Goal: Information Seeking & Learning: Learn about a topic

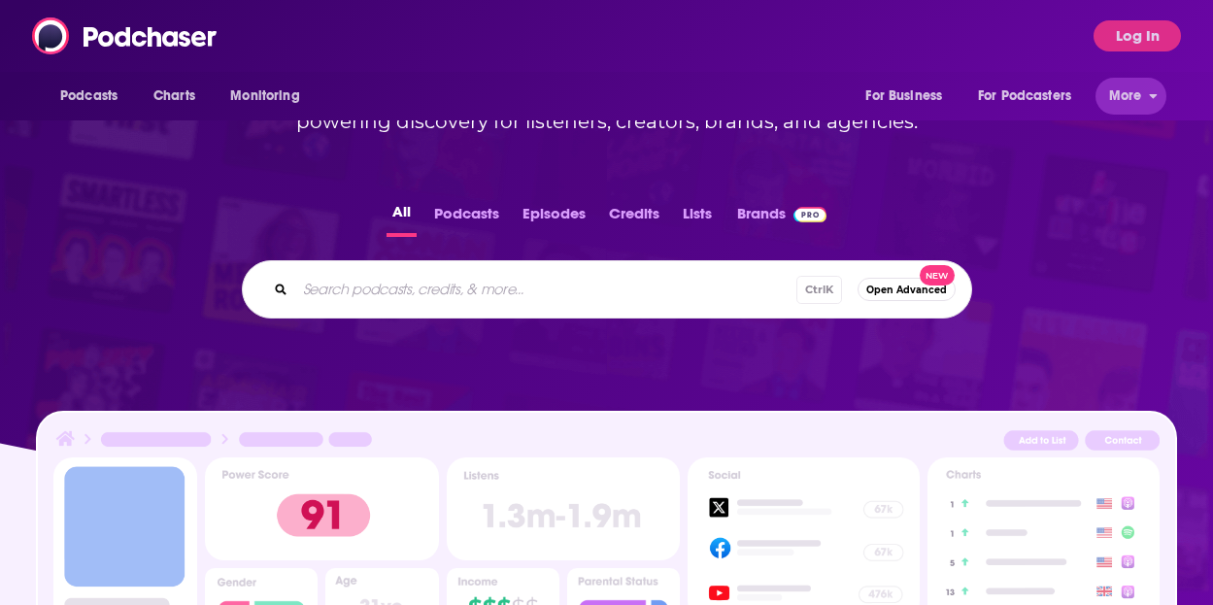
scroll to position [194, 0]
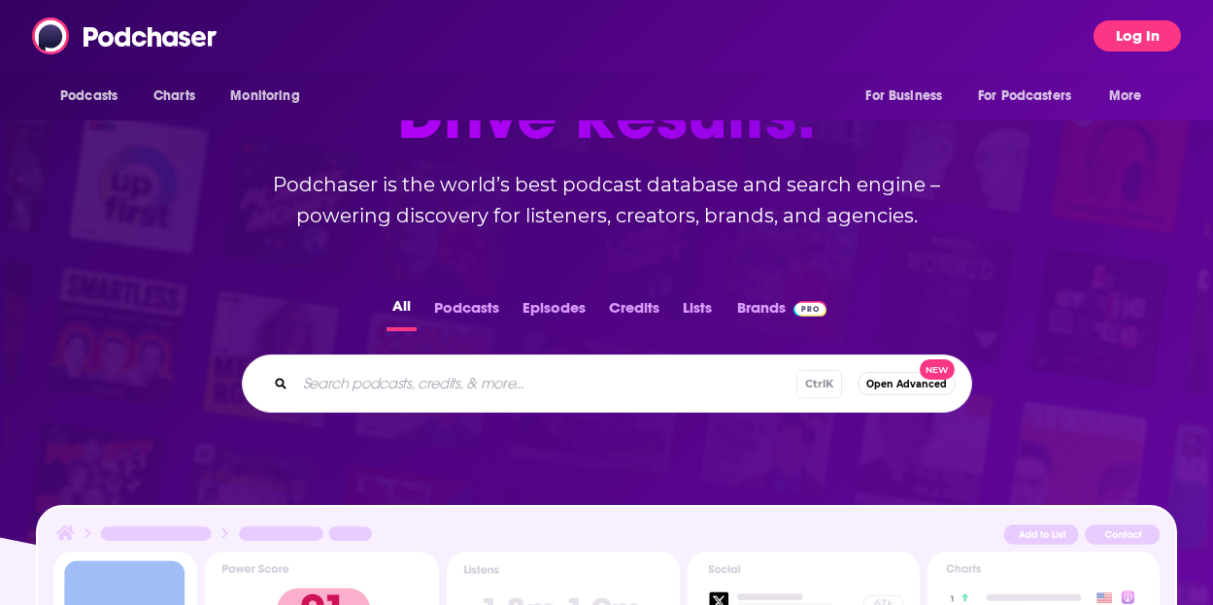
click at [1140, 37] on button "Log In" at bounding box center [1137, 35] width 87 height 31
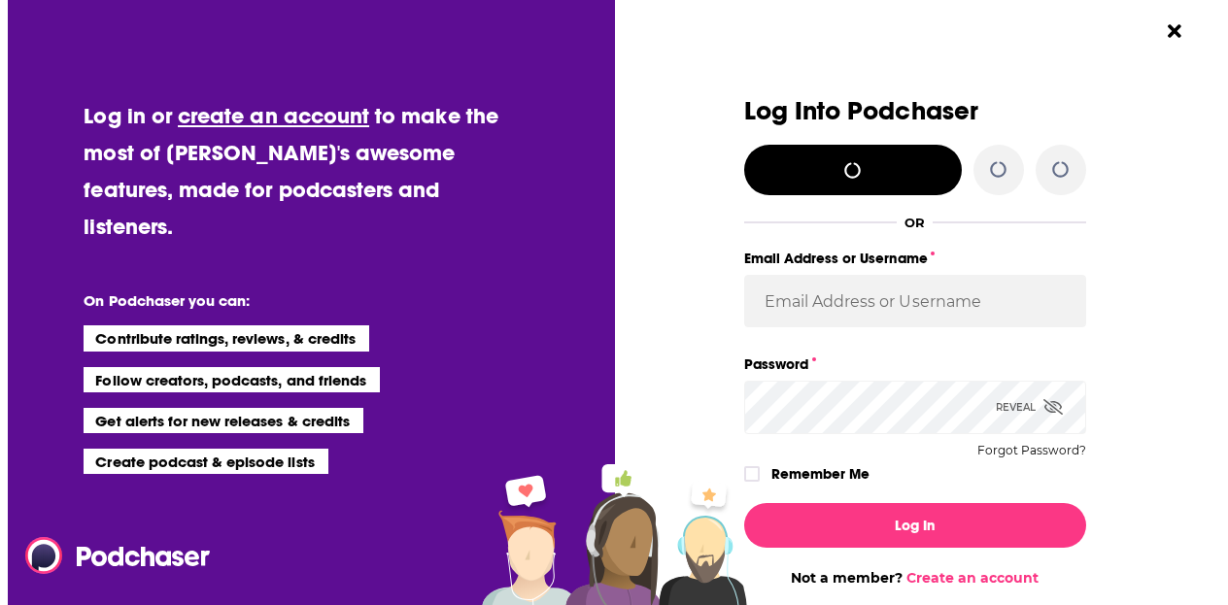
scroll to position [0, 0]
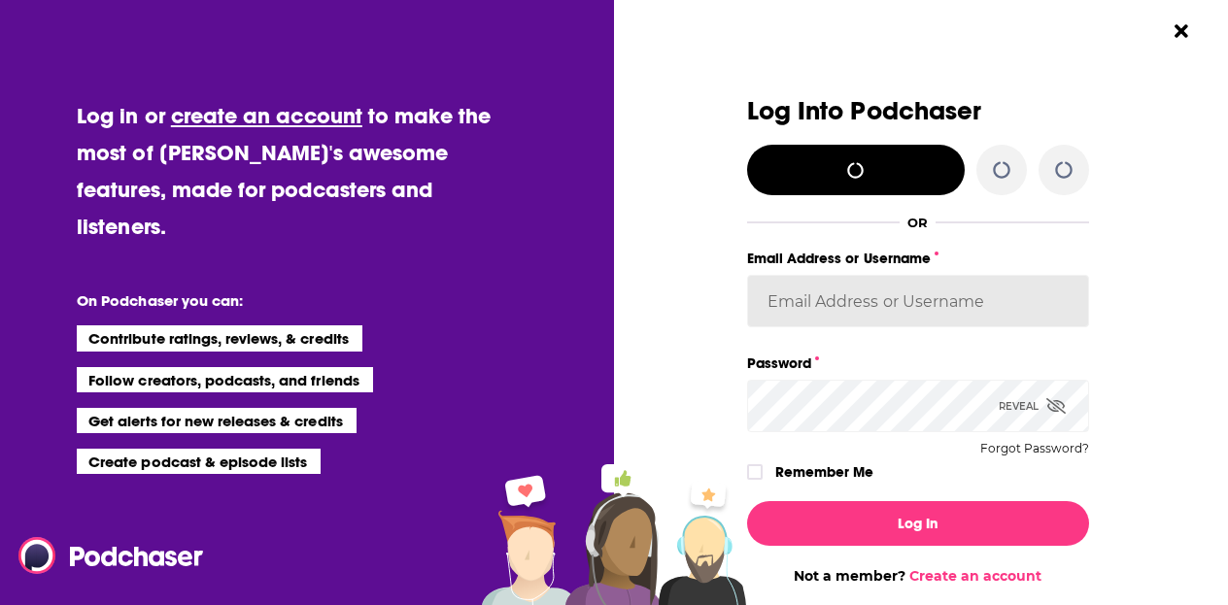
type input "[PERSON_NAME][EMAIL_ADDRESS][PERSON_NAME][DOMAIN_NAME]"
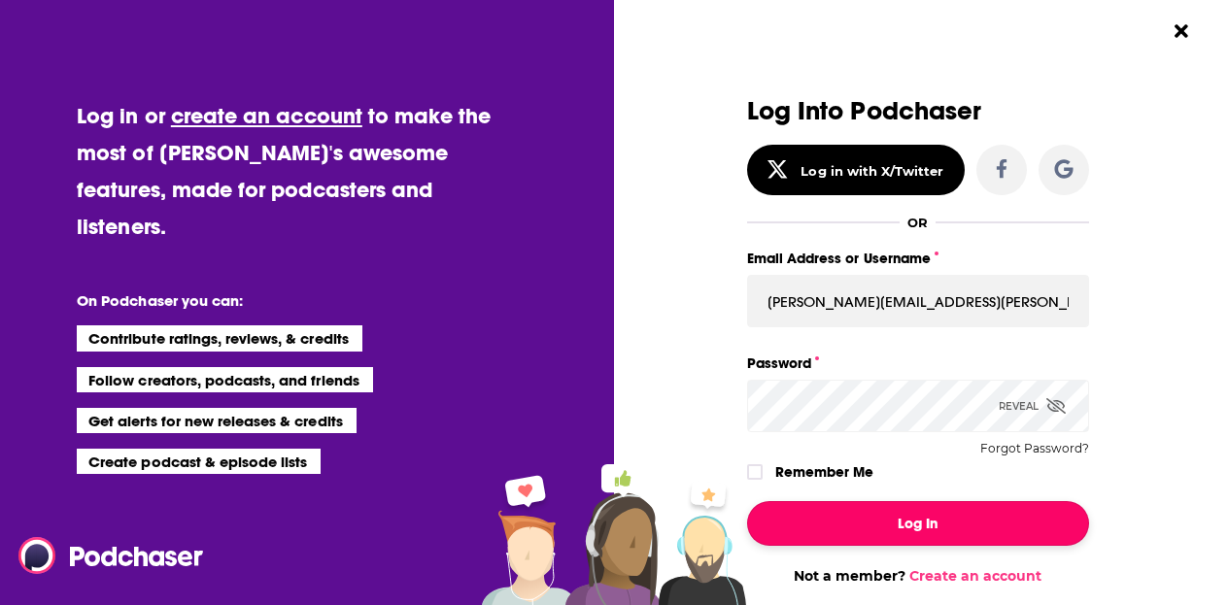
click at [893, 532] on button "Log In" at bounding box center [918, 523] width 342 height 45
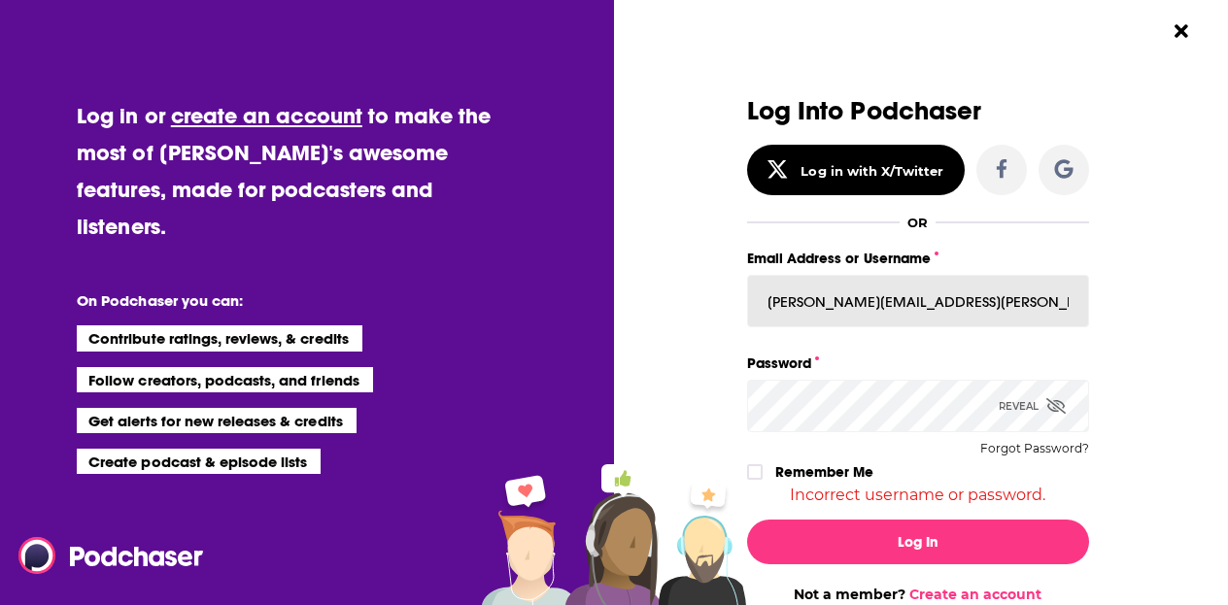
click at [863, 305] on input "[PERSON_NAME][EMAIL_ADDRESS][PERSON_NAME][DOMAIN_NAME]" at bounding box center [918, 301] width 342 height 52
click at [747, 462] on div "Remember Me" at bounding box center [918, 472] width 342 height 25
click at [754, 472] on label "Dialog" at bounding box center [755, 472] width 16 height 16
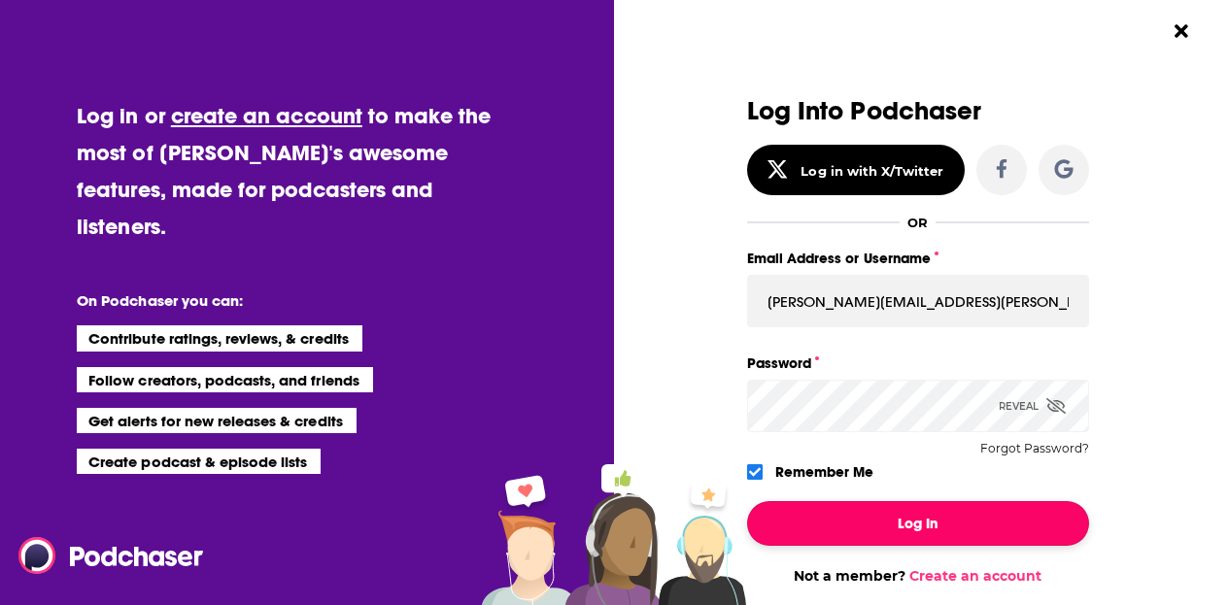
click at [837, 529] on button "Log In" at bounding box center [918, 523] width 342 height 45
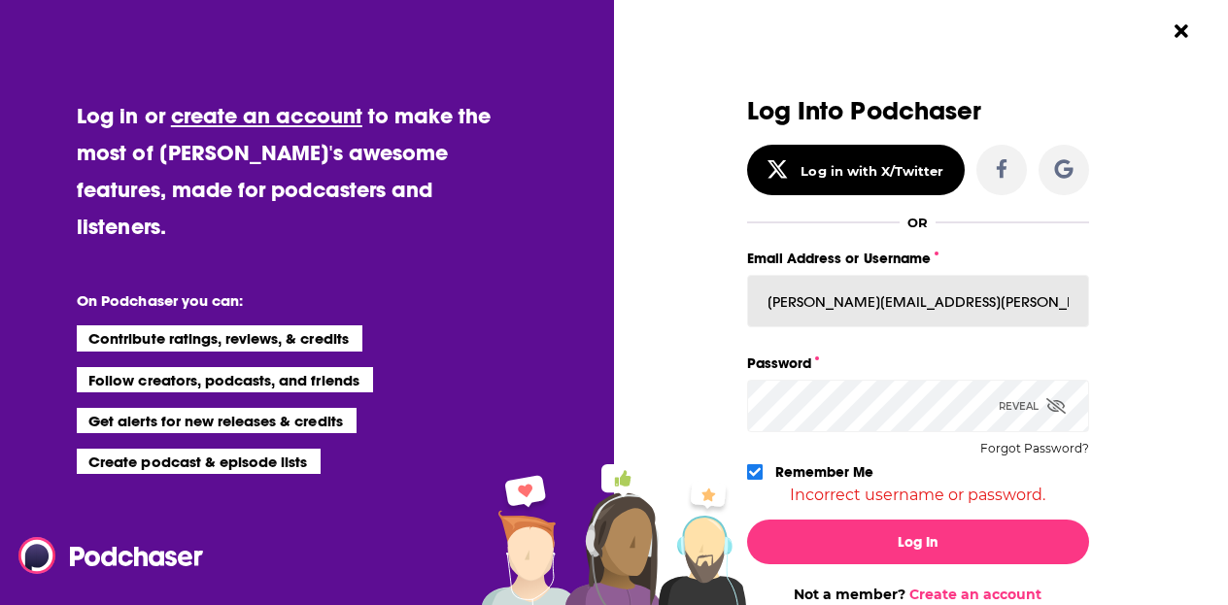
click at [851, 303] on input "[PERSON_NAME][EMAIL_ADDRESS][PERSON_NAME][DOMAIN_NAME]" at bounding box center [918, 301] width 342 height 52
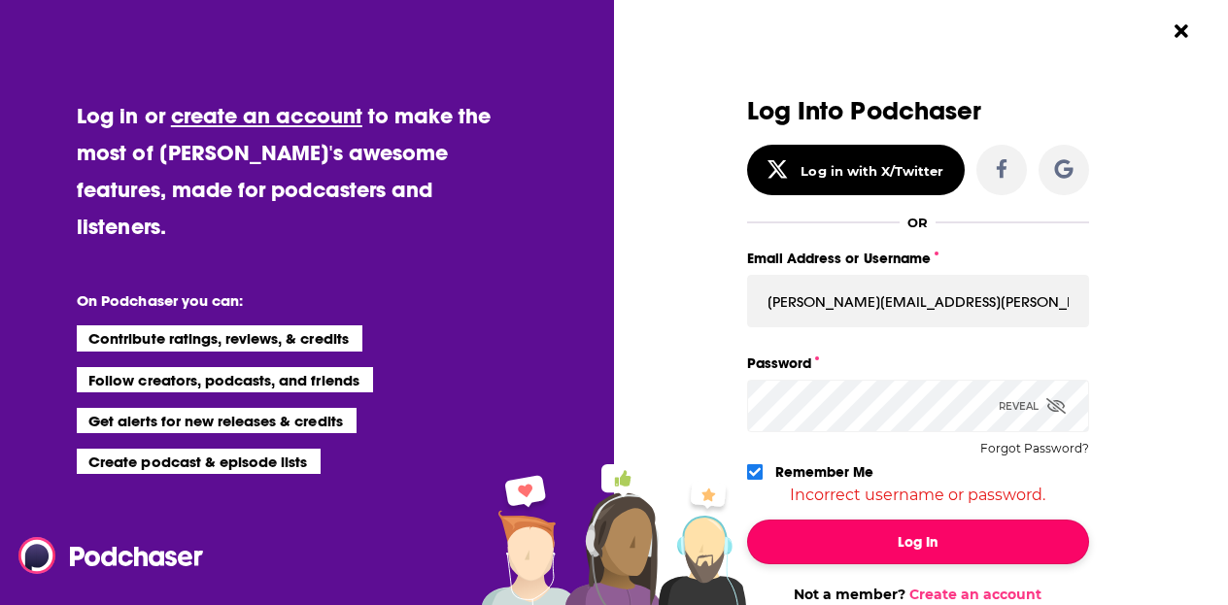
click at [834, 540] on button "Log In" at bounding box center [918, 542] width 342 height 45
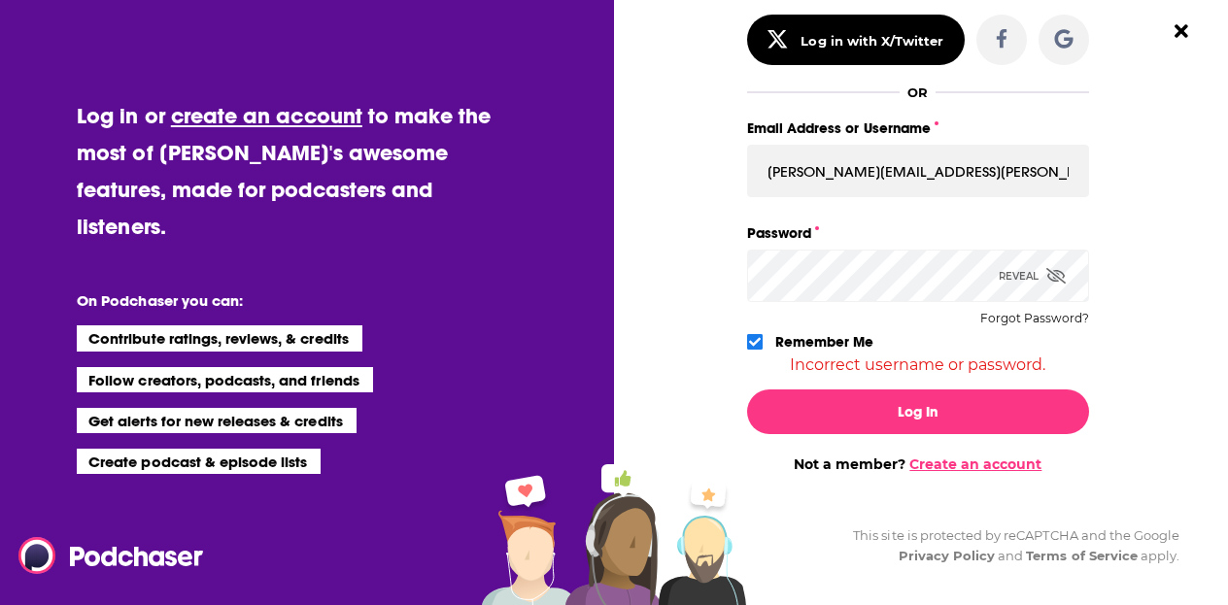
click at [946, 466] on link "Create an account" at bounding box center [975, 464] width 132 height 17
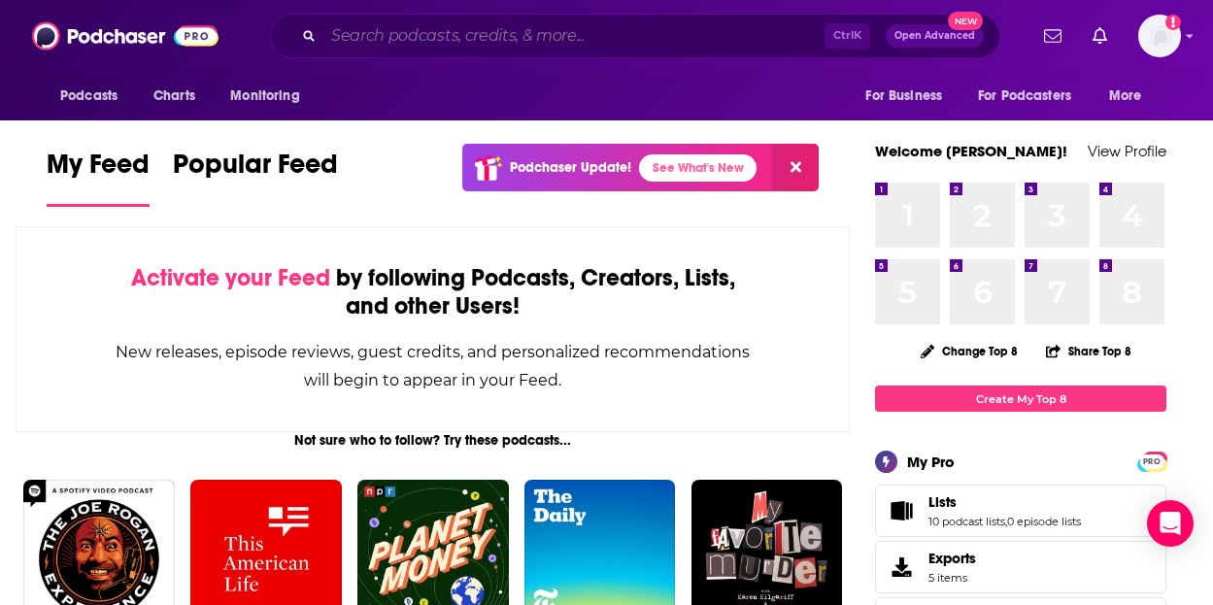
click at [396, 42] on input "Search podcasts, credits, & more..." at bounding box center [574, 35] width 501 height 31
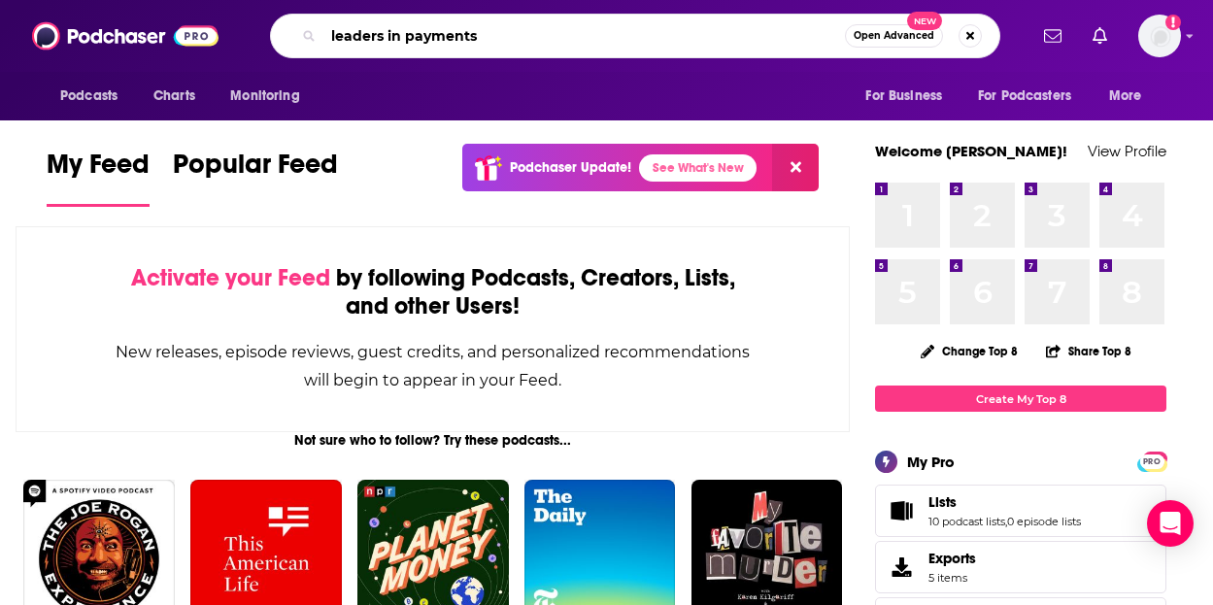
type input "leaders in payments"
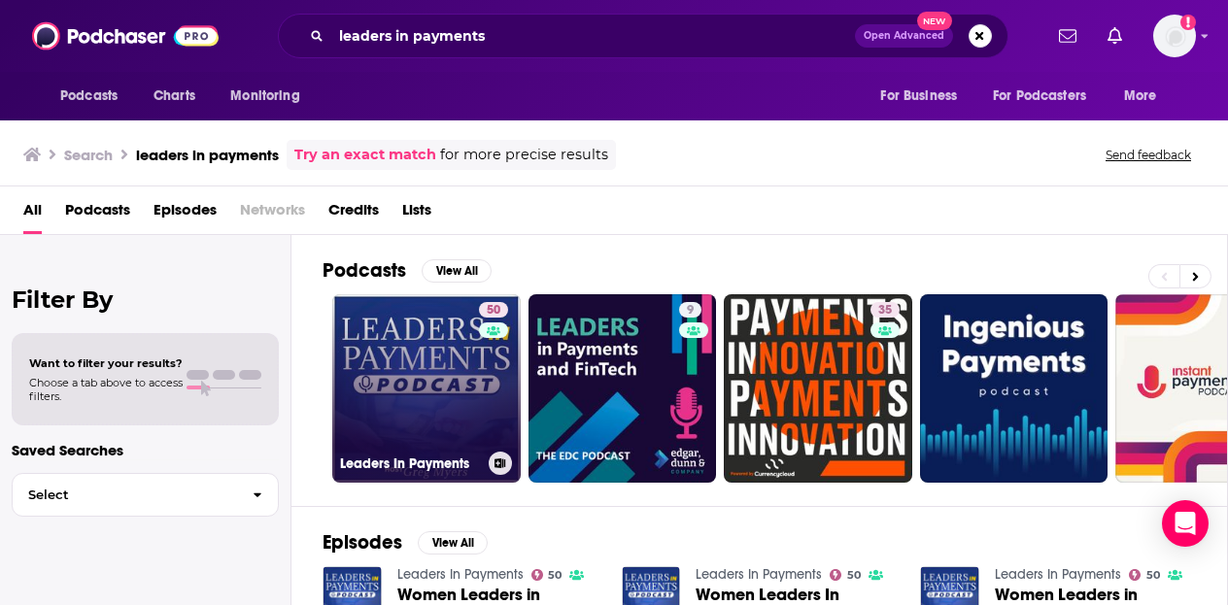
click at [362, 329] on link "50 Leaders In Payments" at bounding box center [426, 388] width 188 height 188
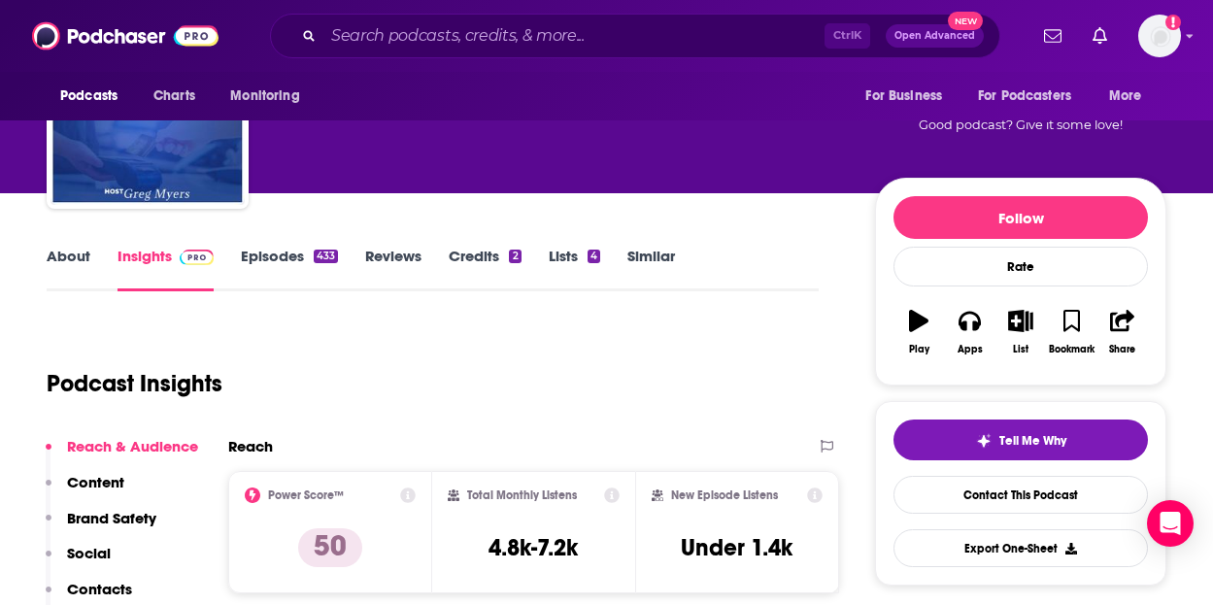
scroll to position [291, 0]
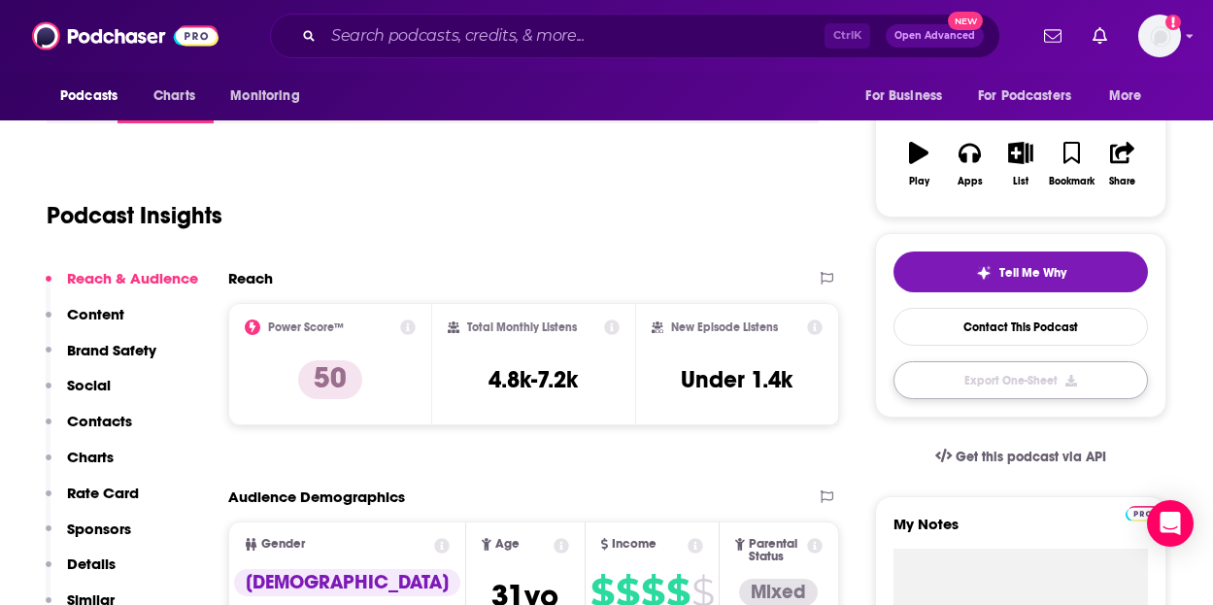
click at [992, 368] on button "Export One-Sheet" at bounding box center [1021, 380] width 255 height 38
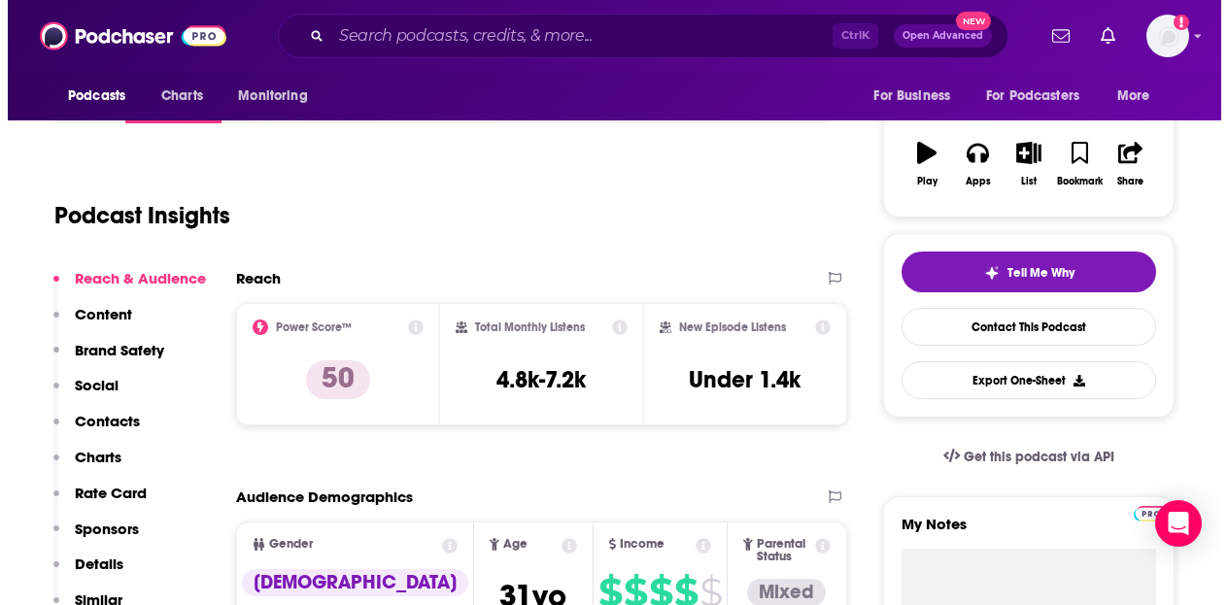
scroll to position [0, 0]
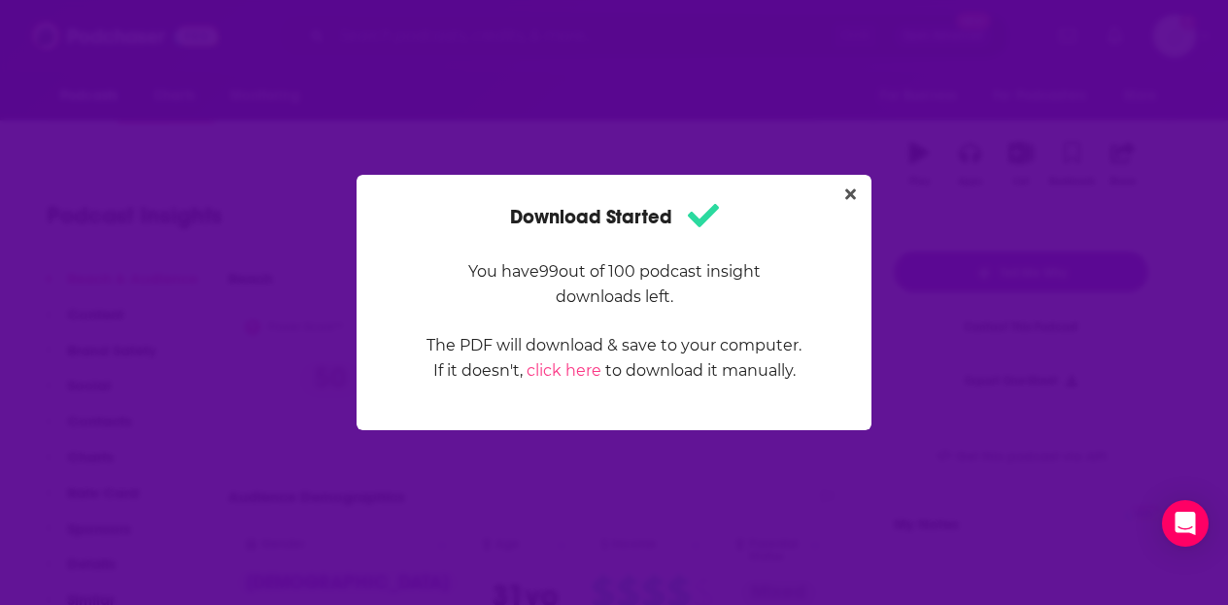
click at [835, 196] on div "Download Started You have 99 out of 100 podcast insight downloads left. The PDF…" at bounding box center [614, 303] width 515 height 256
click at [841, 197] on button "Close" at bounding box center [850, 195] width 26 height 24
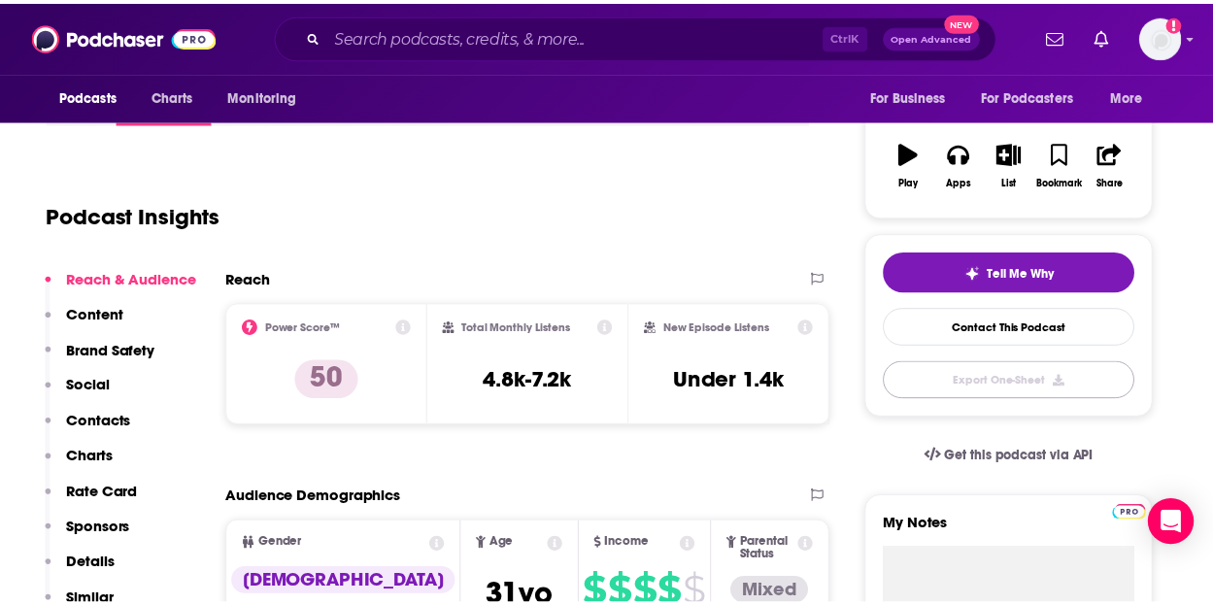
scroll to position [291, 0]
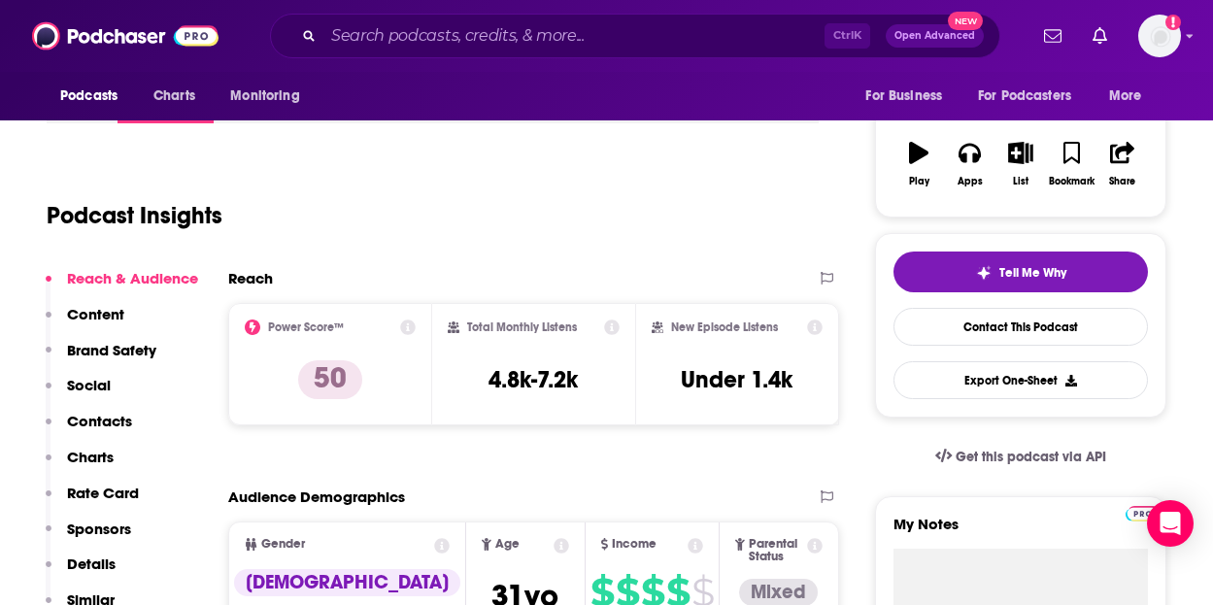
click at [409, 329] on icon at bounding box center [408, 328] width 16 height 16
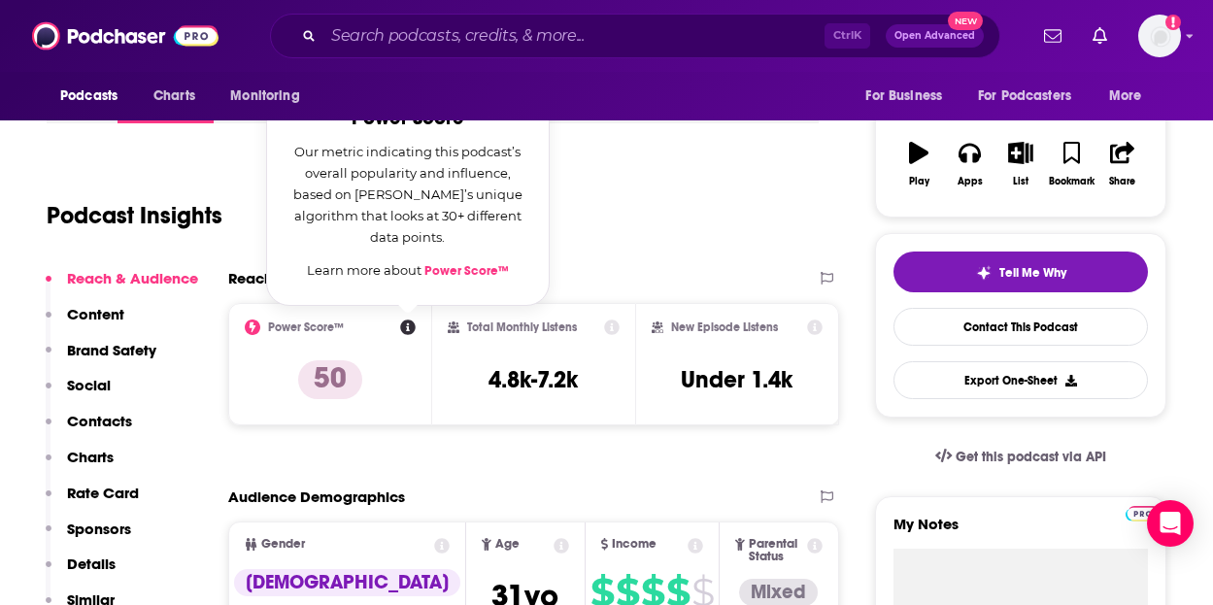
click at [436, 278] on link "Power Score™" at bounding box center [467, 271] width 85 height 16
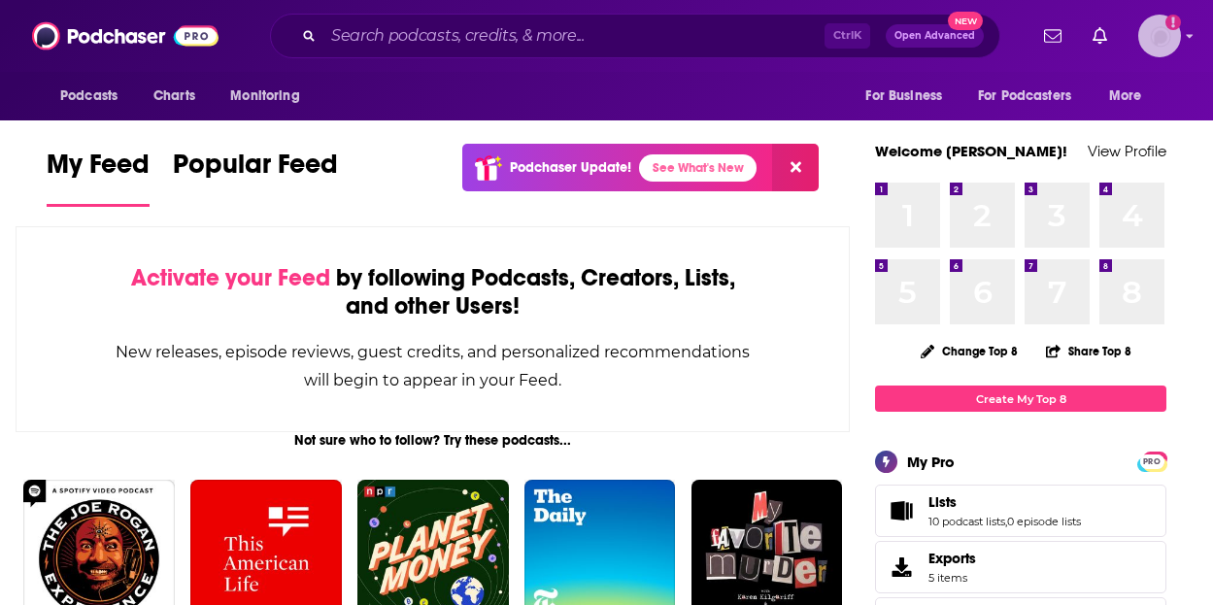
click at [1156, 35] on img "Logged in as nshort92" at bounding box center [1160, 36] width 43 height 43
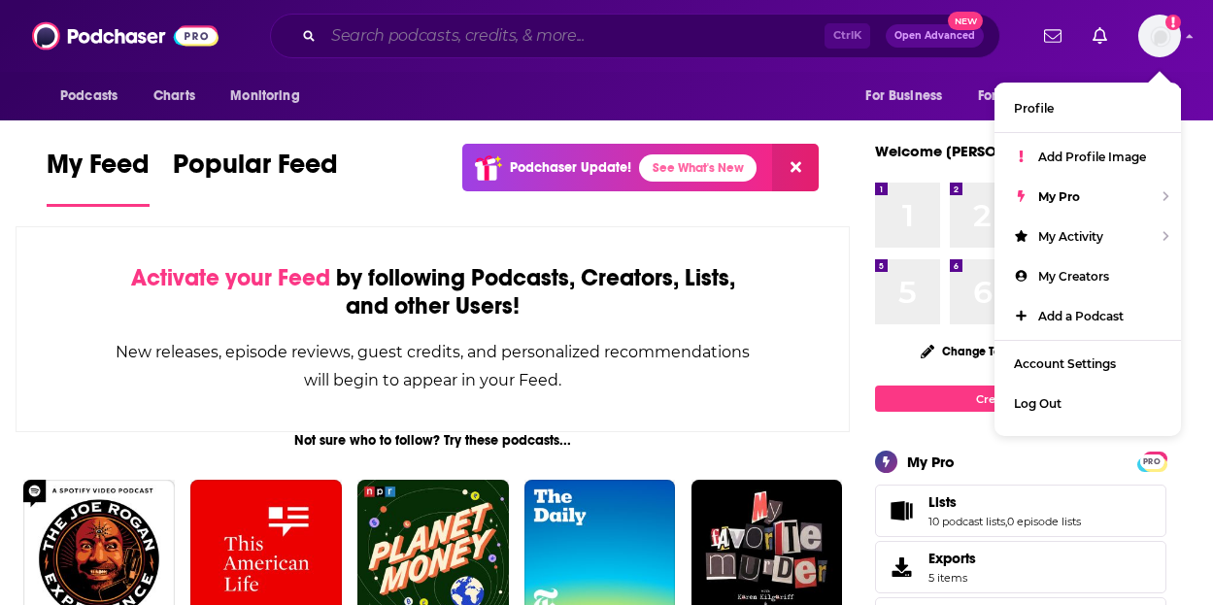
click at [418, 35] on input "Search podcasts, credits, & more..." at bounding box center [574, 35] width 501 height 31
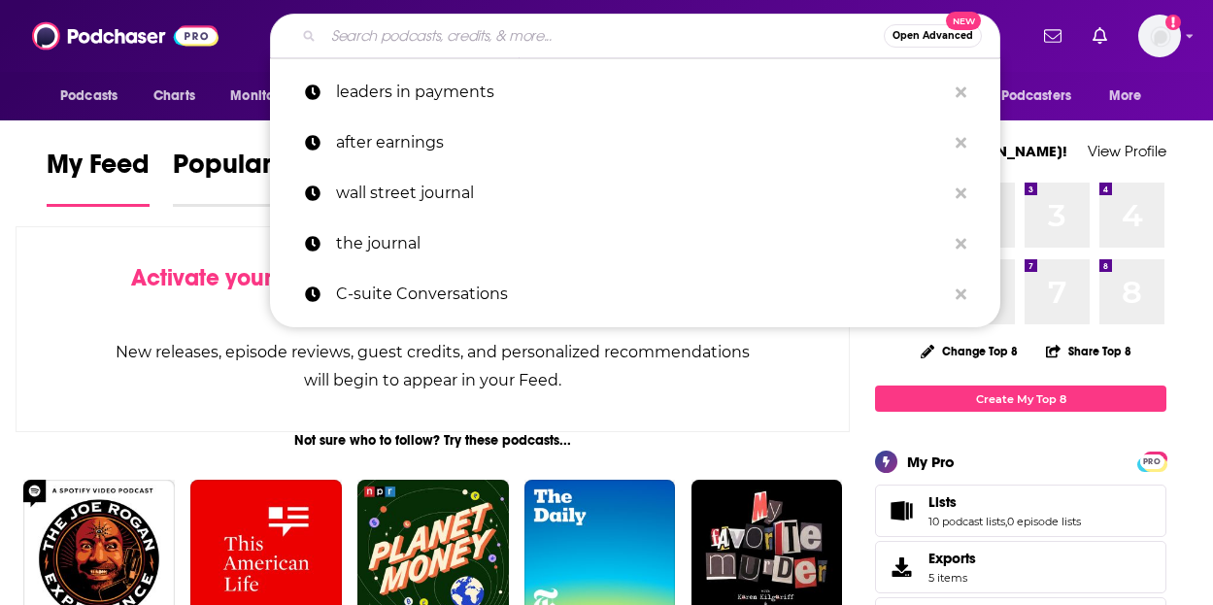
click at [209, 193] on link "Popular Feed" at bounding box center [255, 177] width 165 height 59
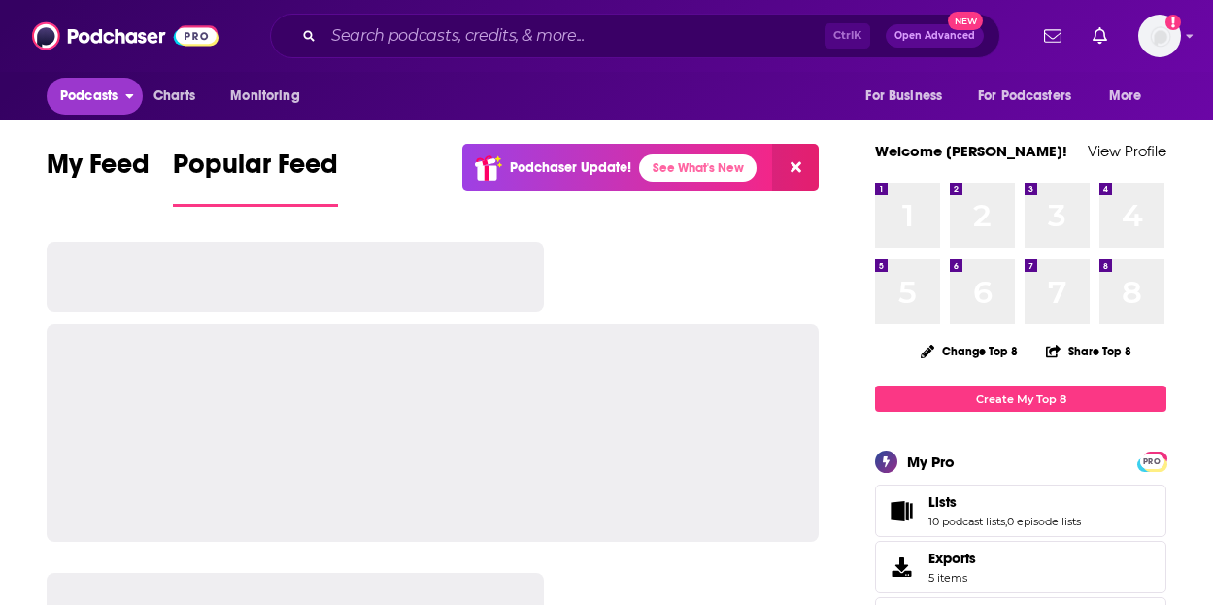
click at [137, 87] on button "Podcasts" at bounding box center [95, 96] width 96 height 37
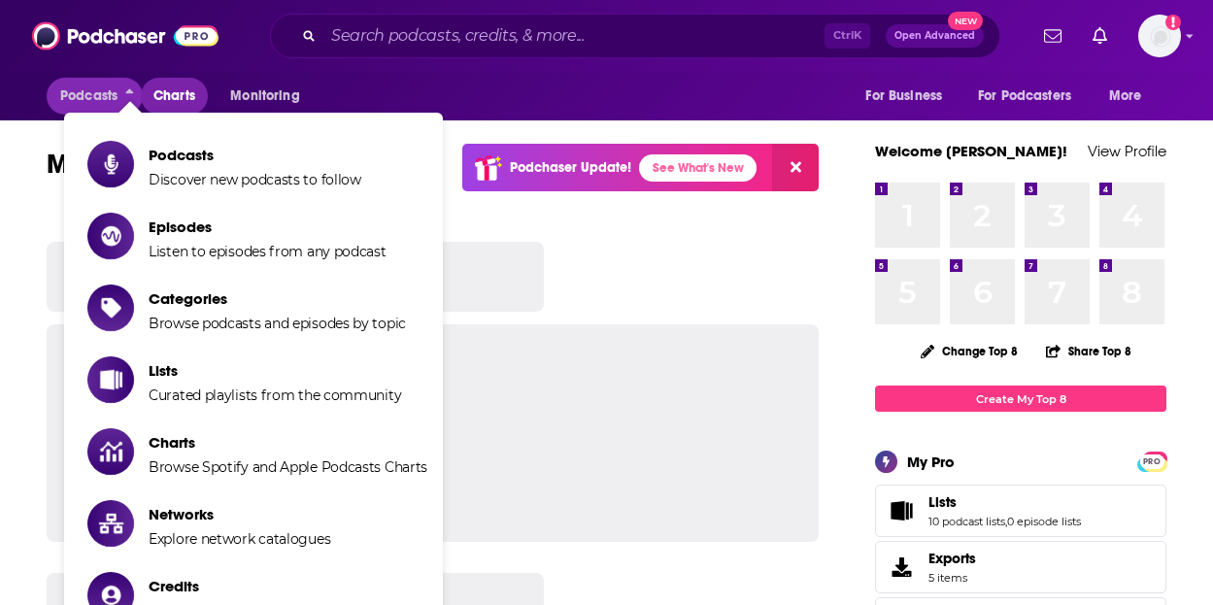
click at [168, 103] on span "Charts" at bounding box center [175, 96] width 42 height 27
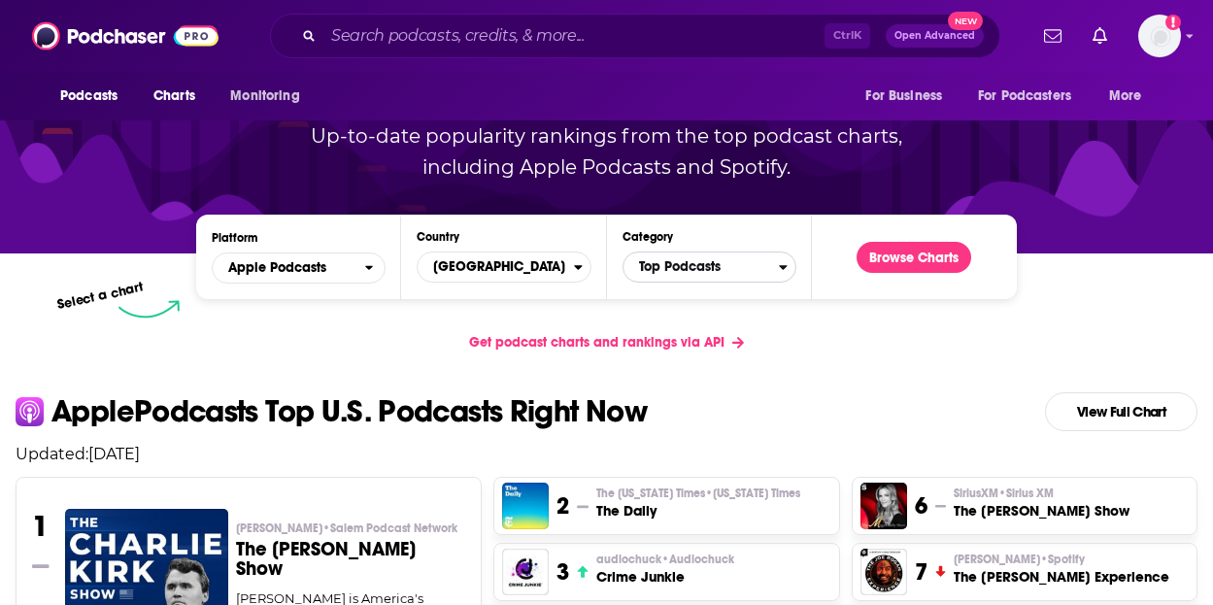
click at [751, 261] on span "Top Podcasts" at bounding box center [701, 267] width 155 height 33
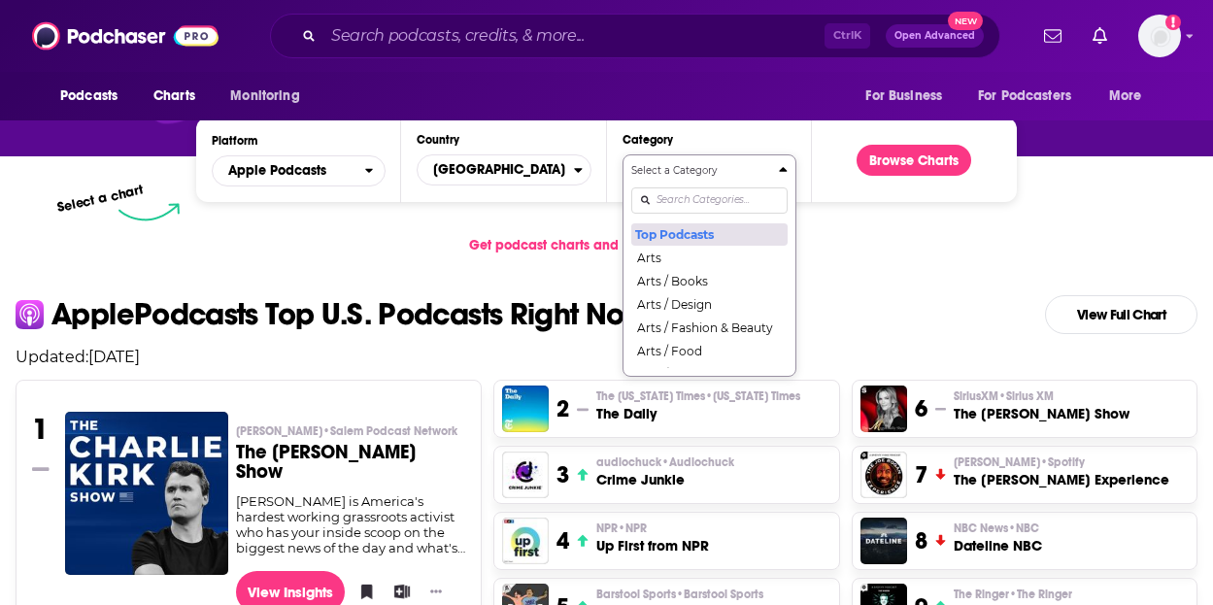
click at [667, 225] on button "Top Podcasts" at bounding box center [710, 233] width 156 height 23
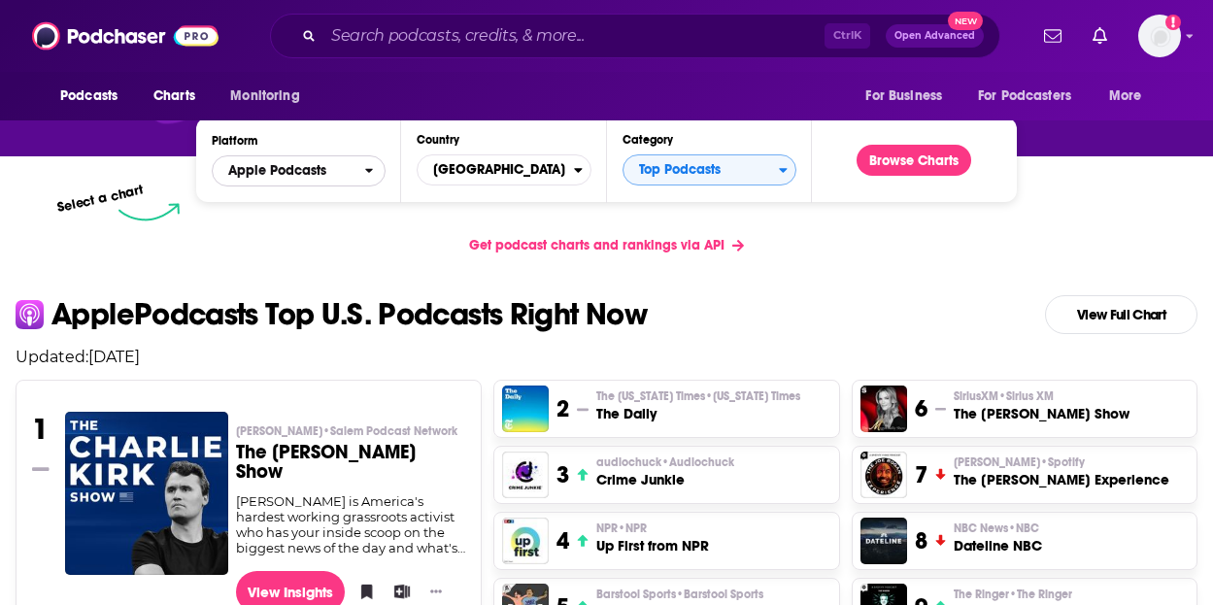
click at [341, 163] on span "Apple Podcasts" at bounding box center [289, 170] width 152 height 33
click at [301, 158] on span "Apple Podcasts" at bounding box center [289, 170] width 152 height 33
click at [921, 165] on button "Browse Charts" at bounding box center [914, 160] width 115 height 31
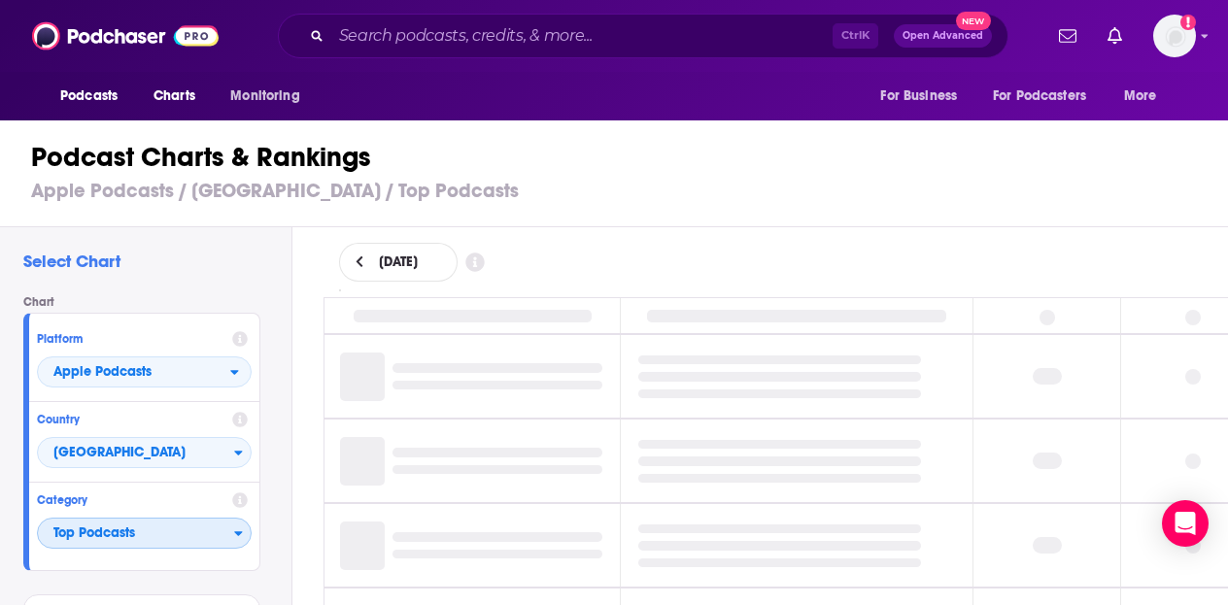
click at [162, 545] on span "Top Podcasts" at bounding box center [136, 534] width 196 height 33
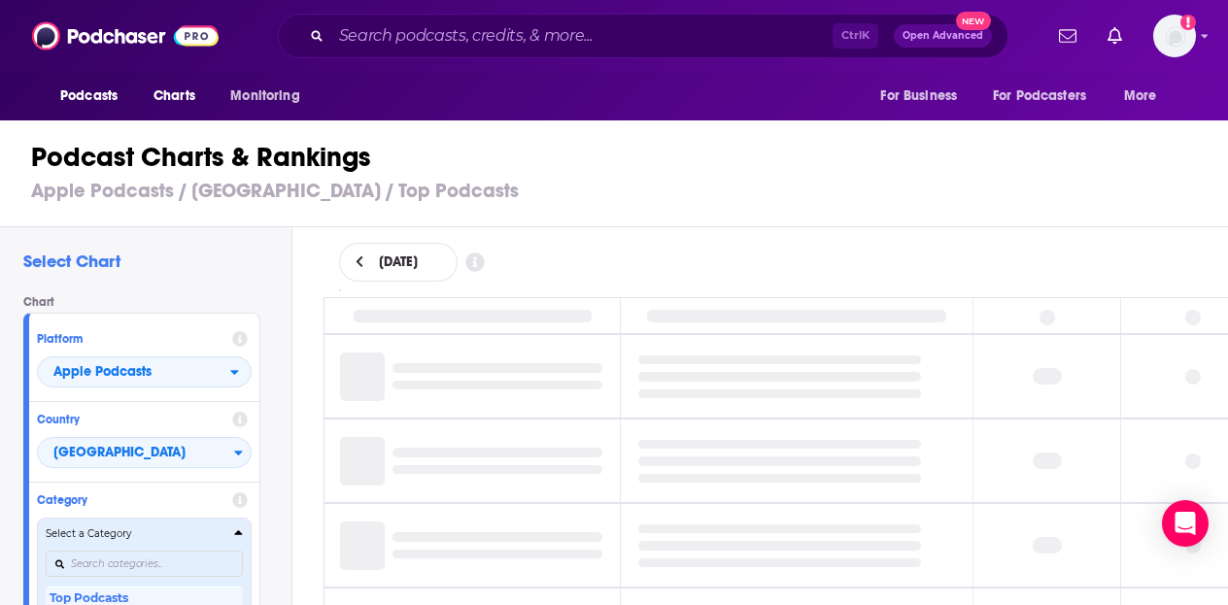
scroll to position [5, 0]
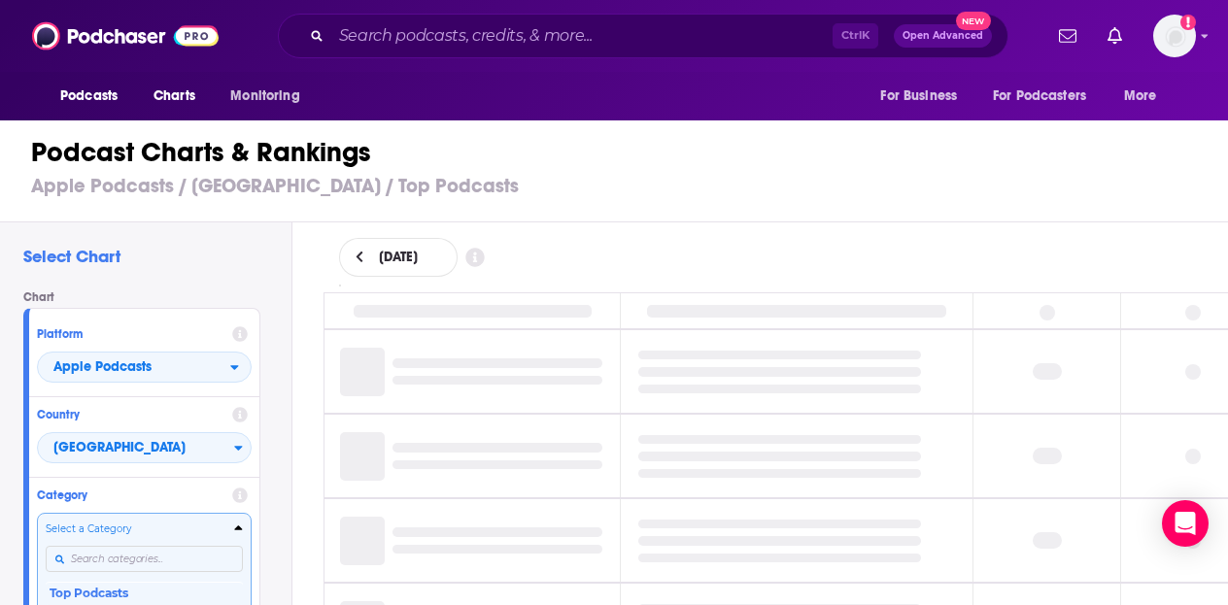
click at [153, 554] on div "Categories" at bounding box center [144, 559] width 197 height 45
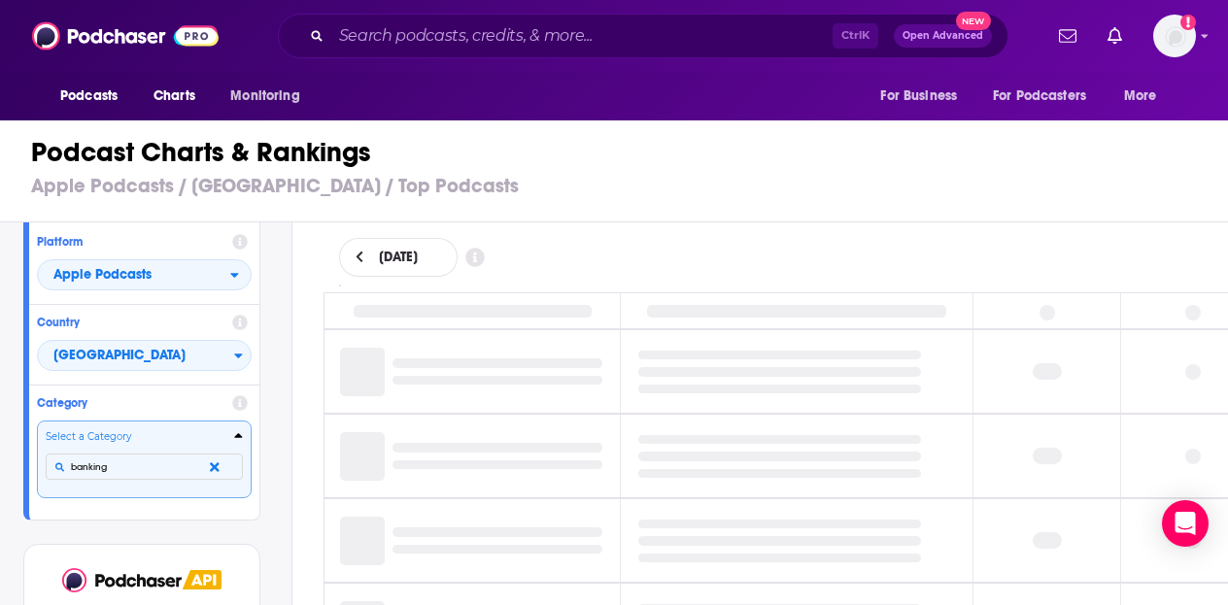
type input "banking"
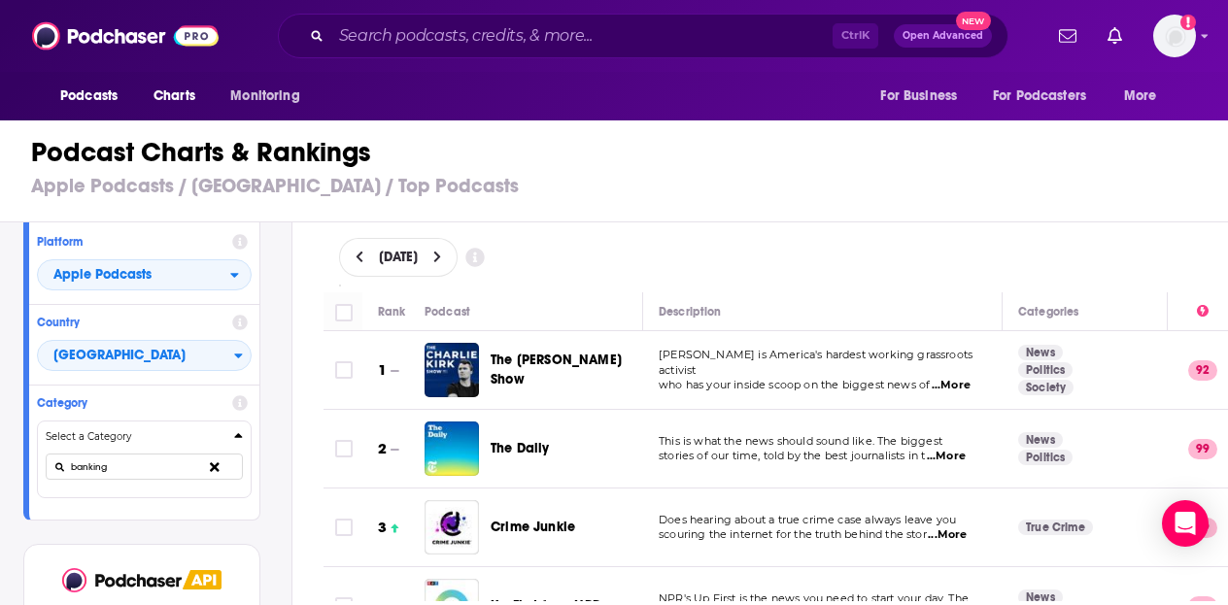
click at [684, 243] on div "September 16, 2025" at bounding box center [776, 257] width 874 height 39
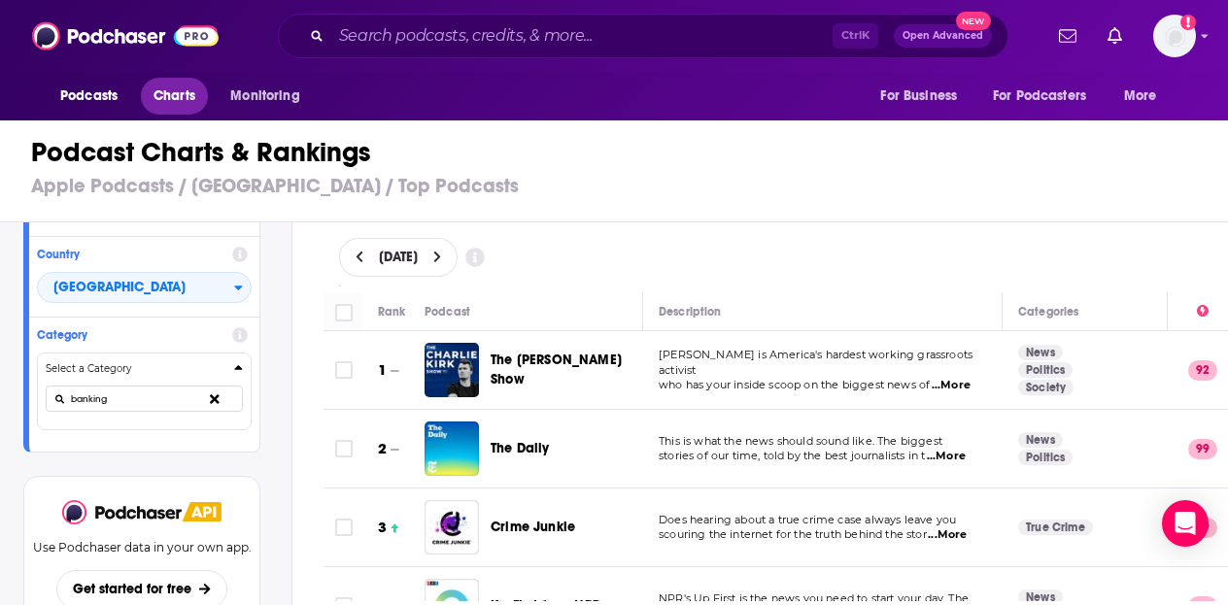
click at [187, 101] on span "Charts" at bounding box center [175, 96] width 42 height 27
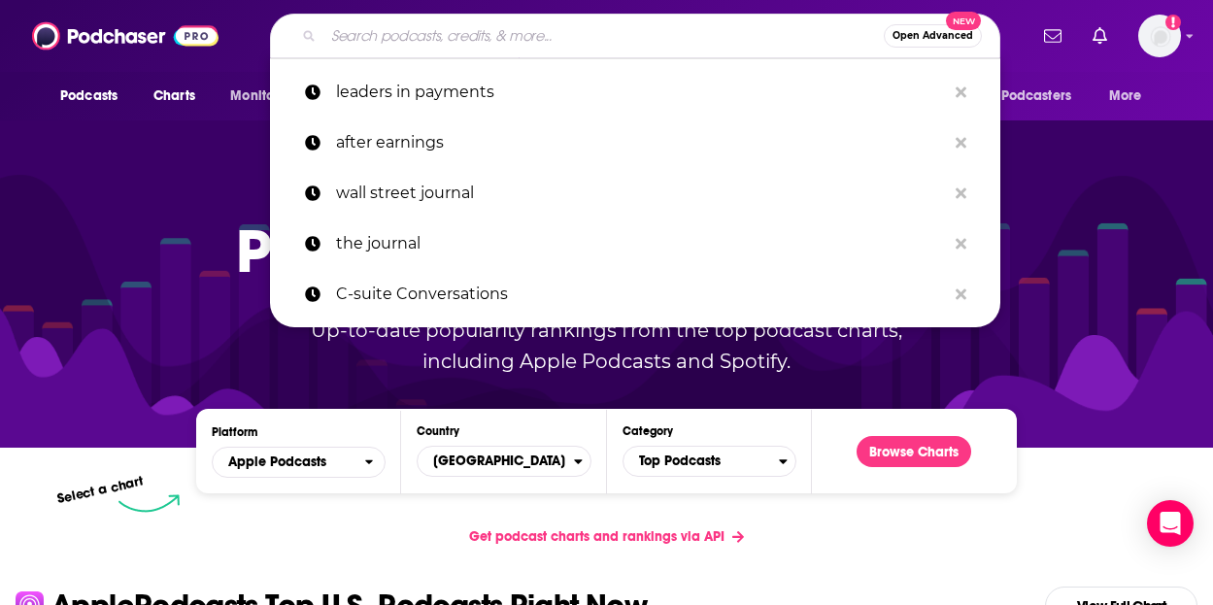
click at [439, 33] on input "Search podcasts, credits, & more..." at bounding box center [604, 35] width 561 height 31
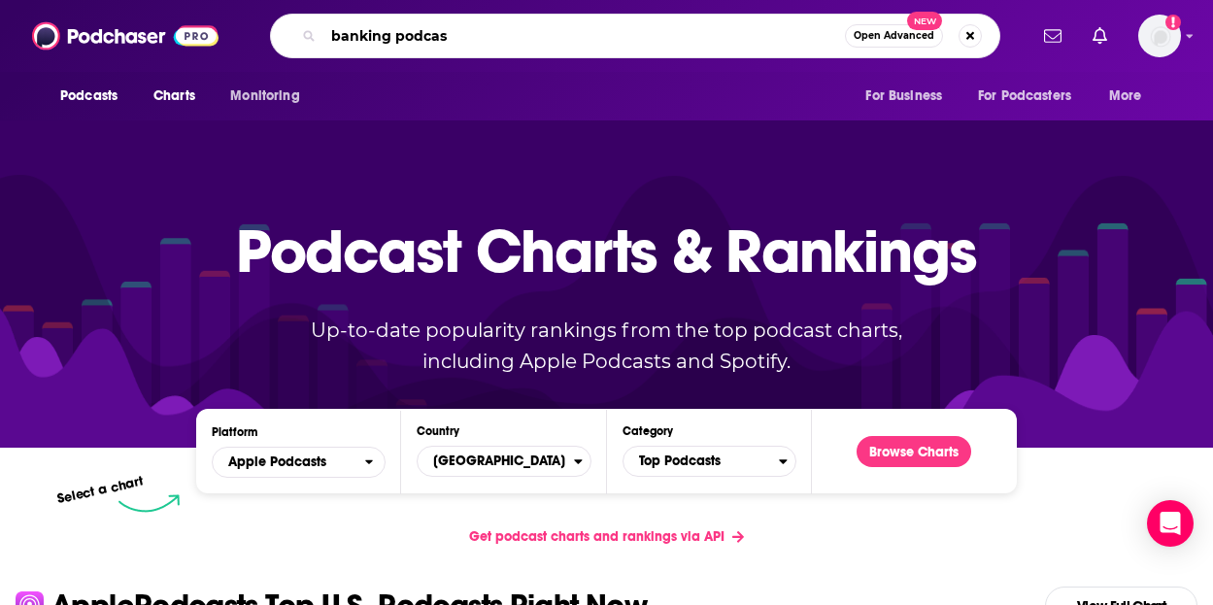
type input "banking podcast"
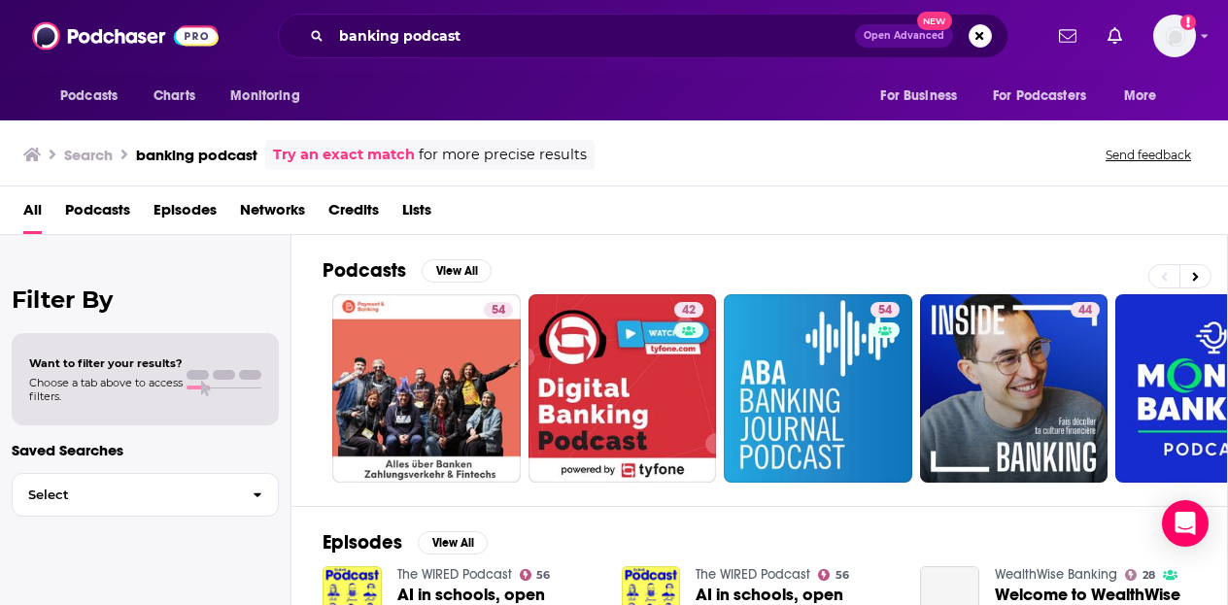
click at [75, 221] on span "Podcasts" at bounding box center [97, 214] width 65 height 40
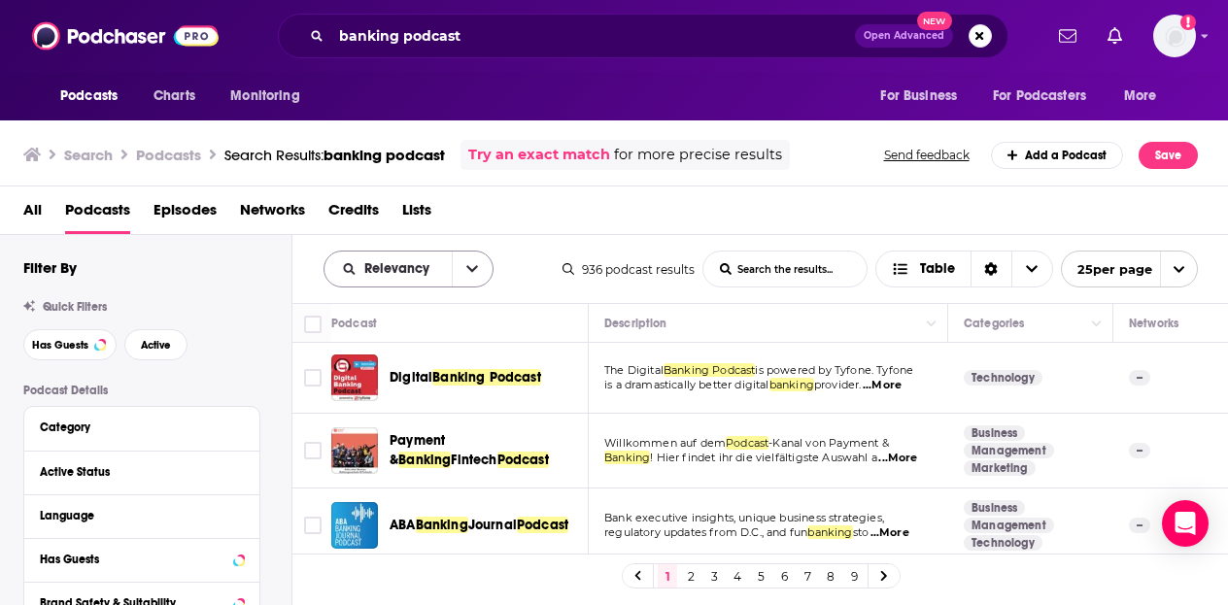
click at [461, 265] on button "open menu" at bounding box center [472, 269] width 41 height 35
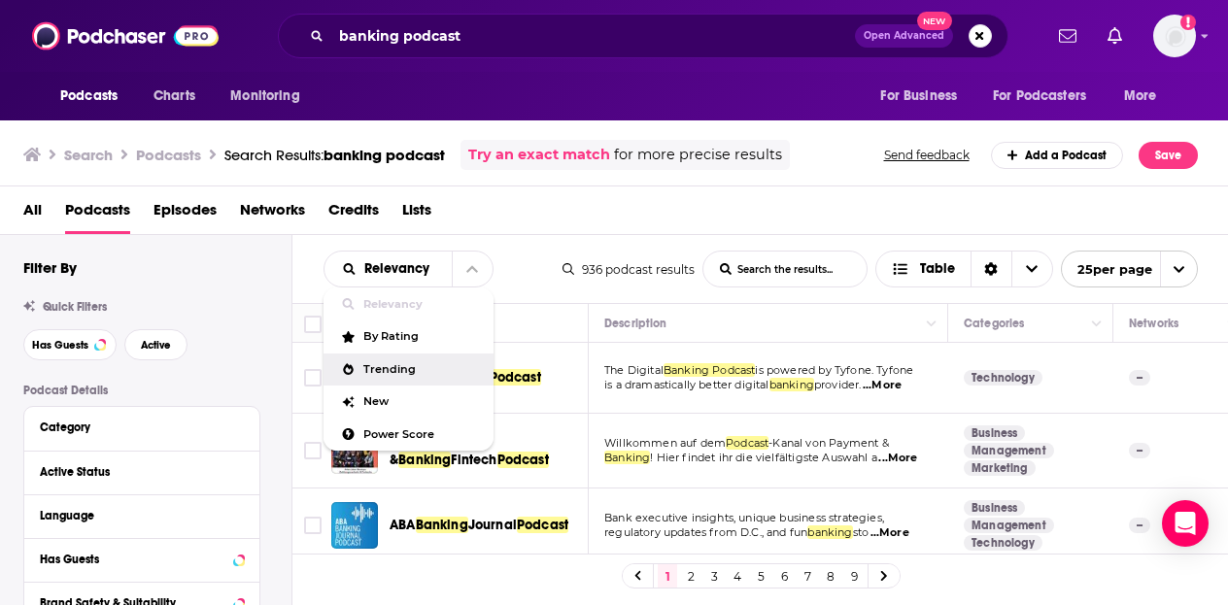
click at [427, 369] on span "Trending" at bounding box center [420, 369] width 115 height 11
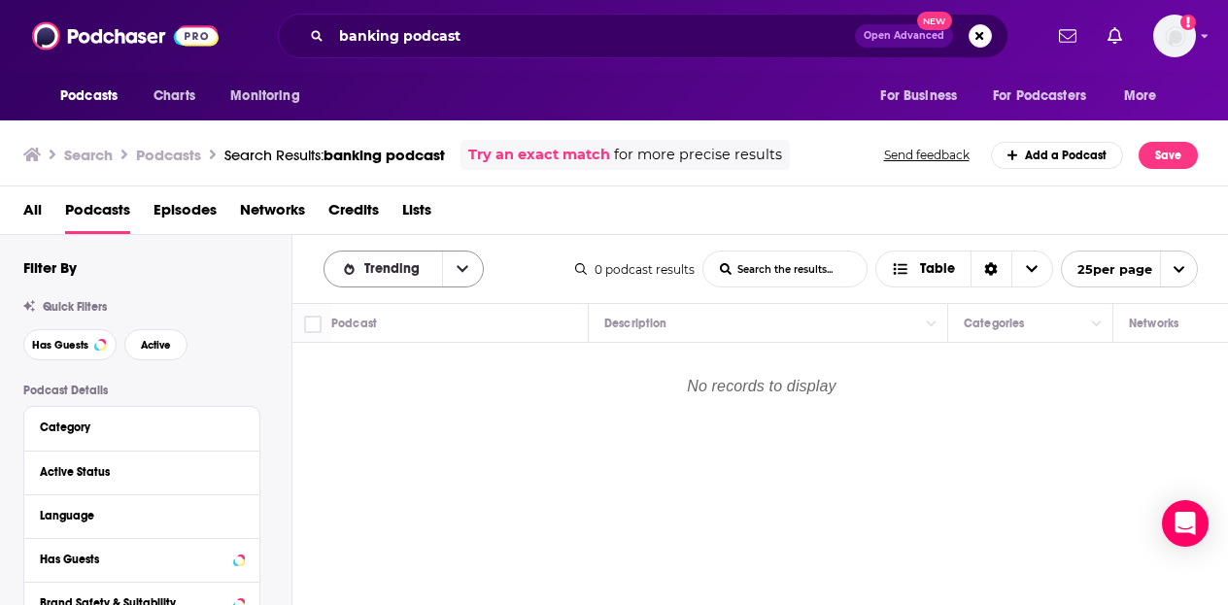
click at [446, 273] on button "open menu" at bounding box center [462, 269] width 41 height 35
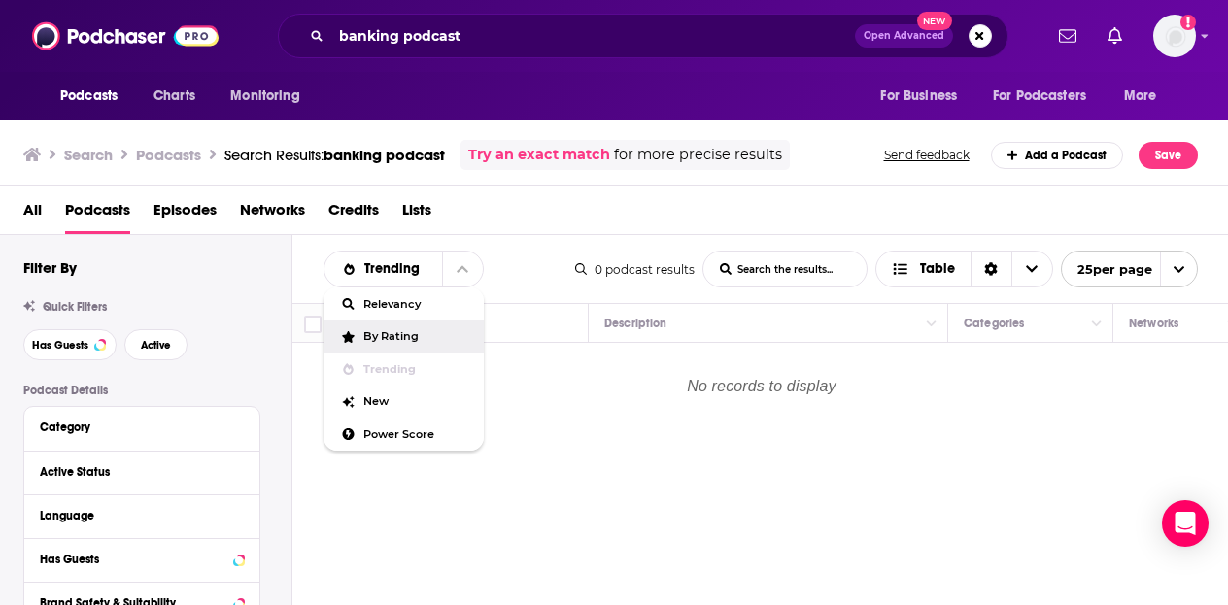
click at [410, 344] on div "By Rating" at bounding box center [404, 337] width 160 height 33
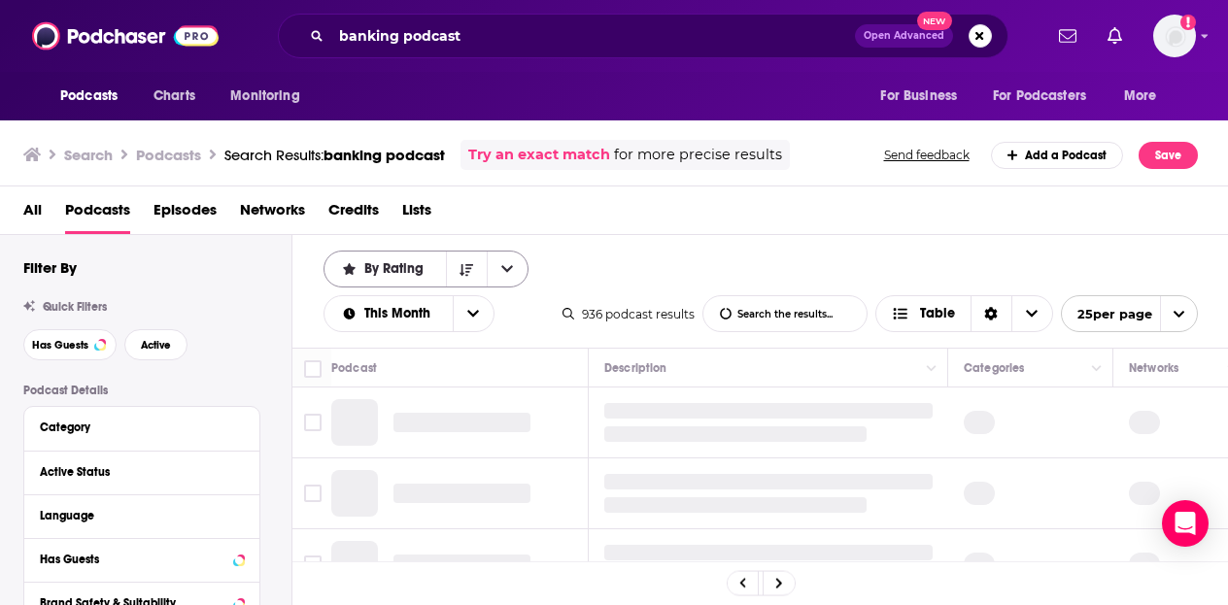
click at [498, 264] on button "open menu" at bounding box center [507, 269] width 41 height 35
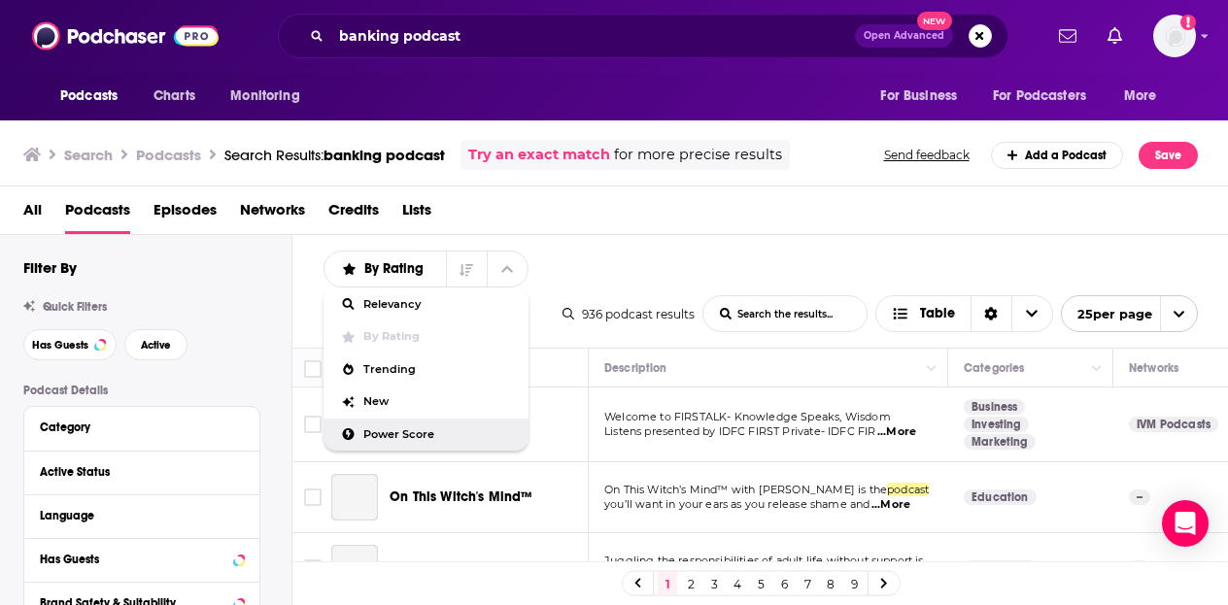
click at [435, 445] on div "Power Score" at bounding box center [426, 435] width 205 height 33
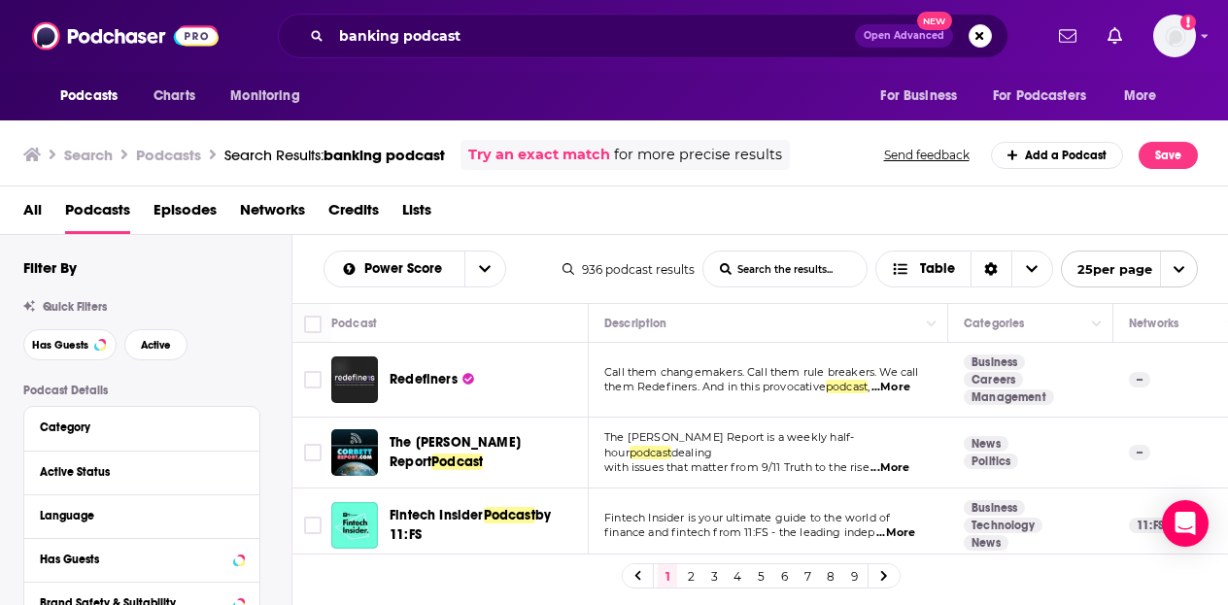
click at [876, 218] on div "All Podcasts Episodes Networks Credits Lists" at bounding box center [618, 214] width 1190 height 40
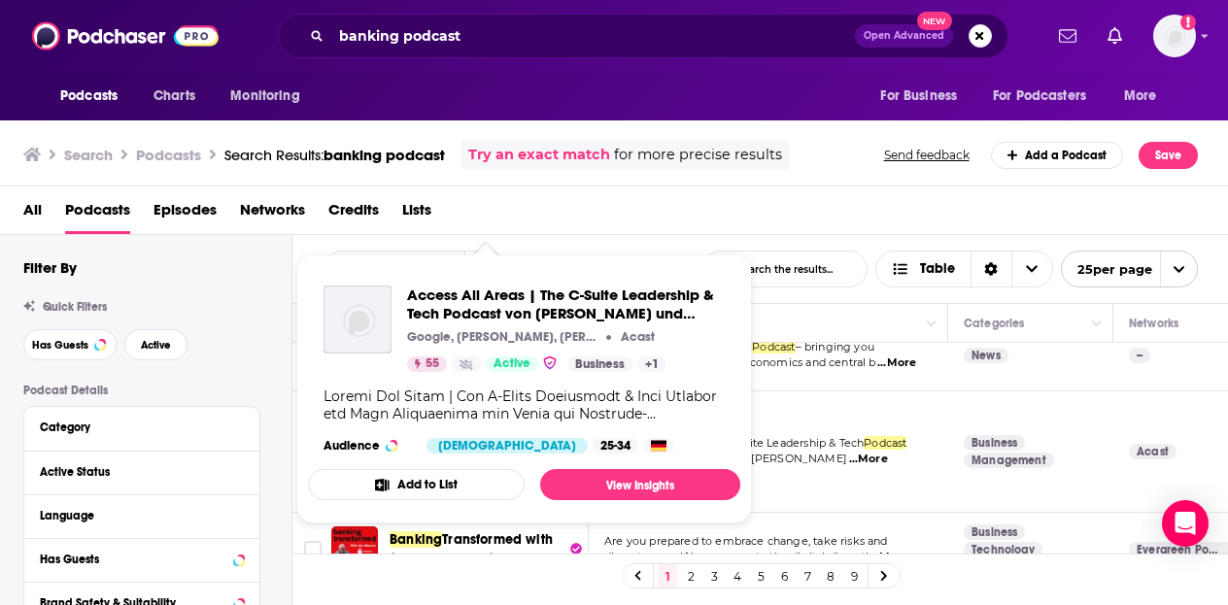
scroll to position [1166, 0]
